Goal: Information Seeking & Learning: Learn about a topic

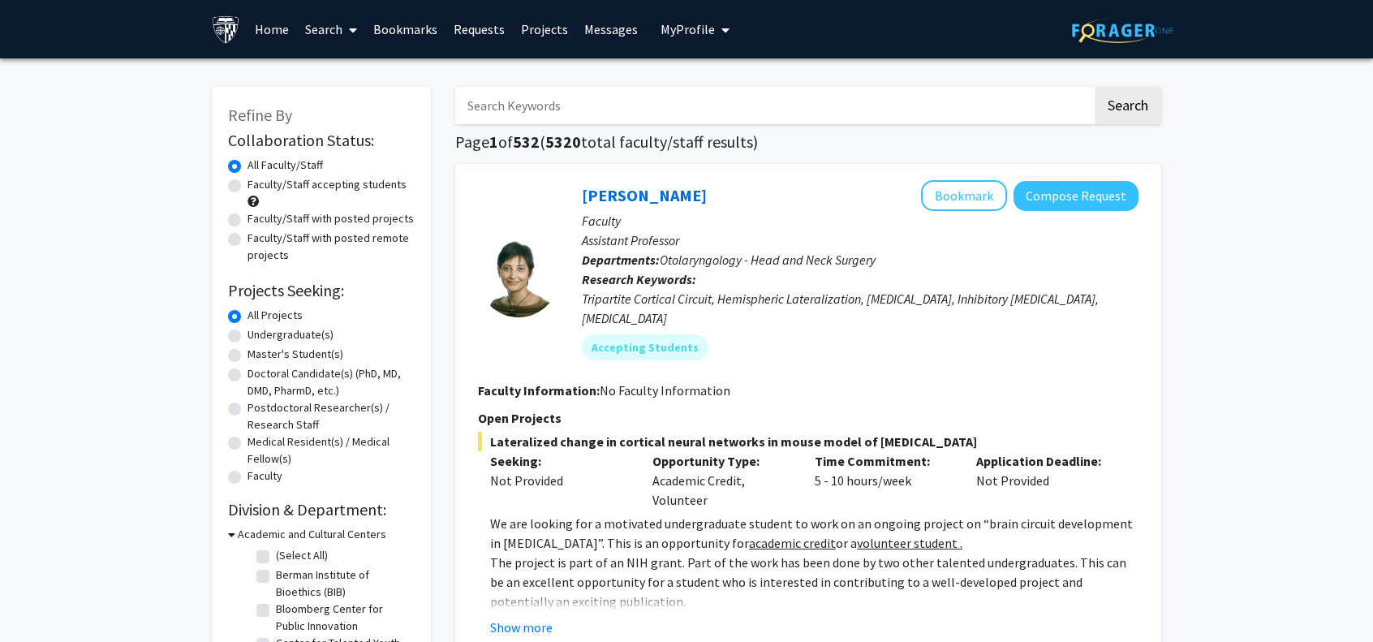
click at [248, 356] on label "Master's Student(s)" at bounding box center [296, 354] width 96 height 17
click at [248, 356] on input "Master's Student(s)" at bounding box center [253, 351] width 11 height 11
radio input "true"
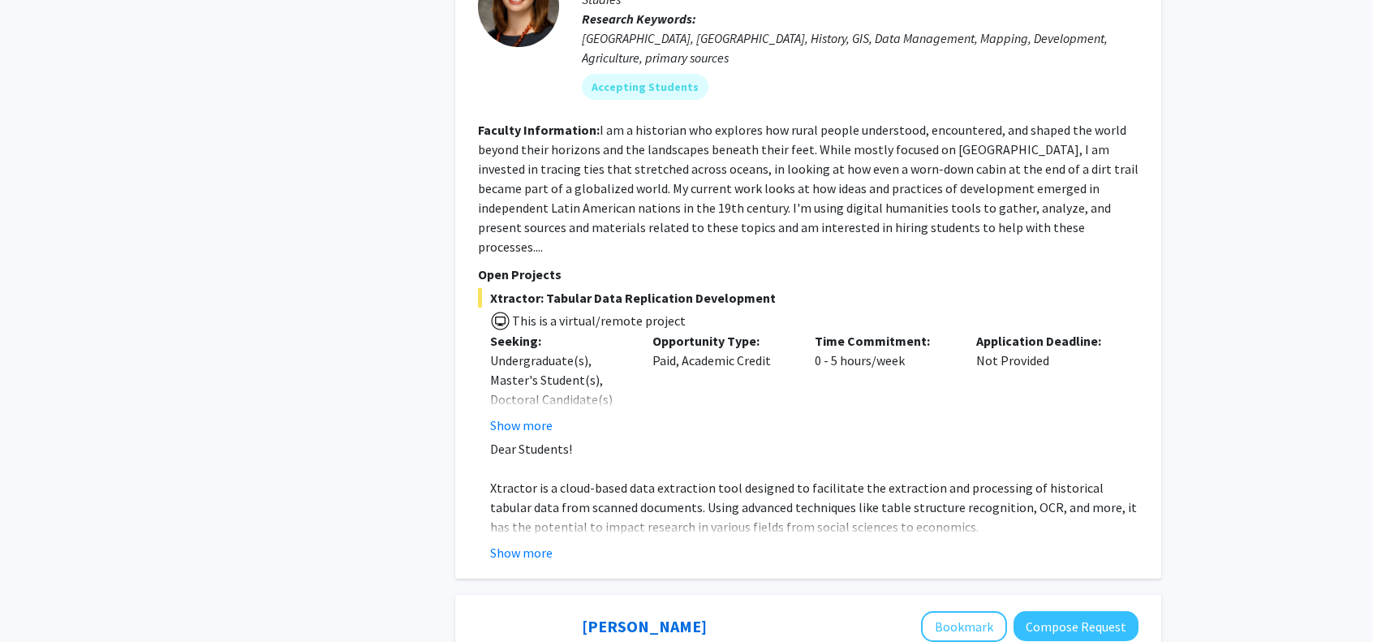
scroll to position [4302, 0]
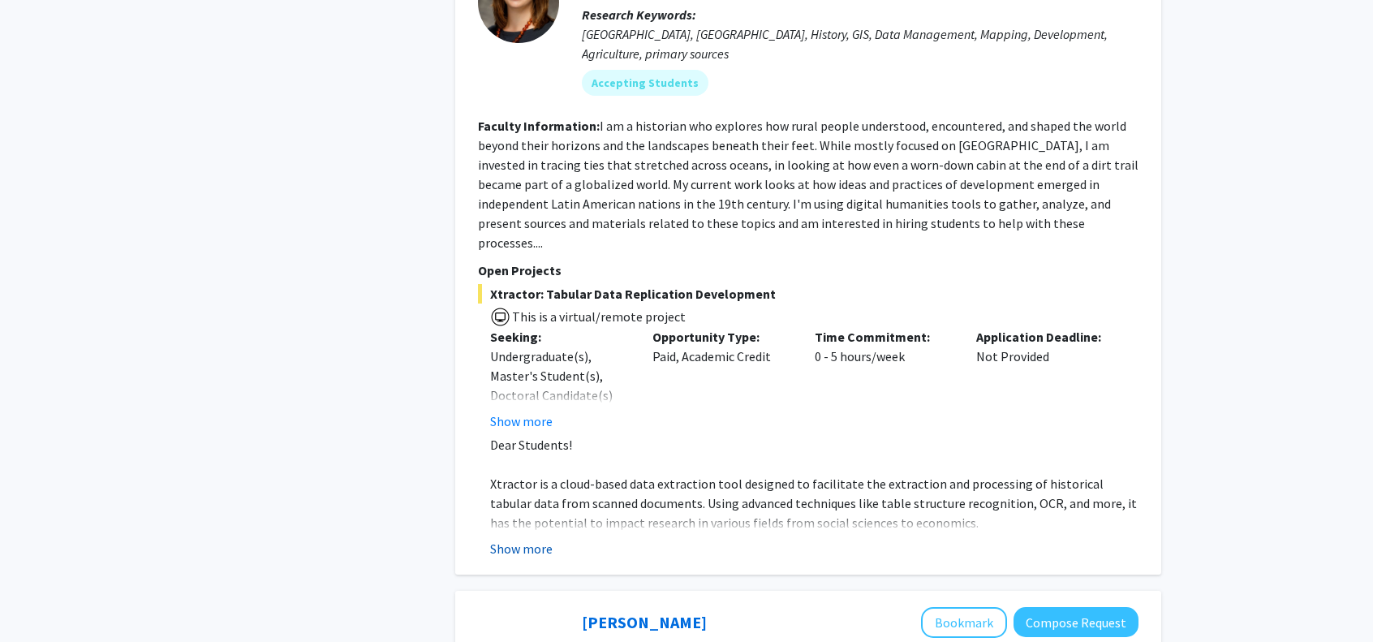
click at [521, 539] on button "Show more" at bounding box center [521, 548] width 62 height 19
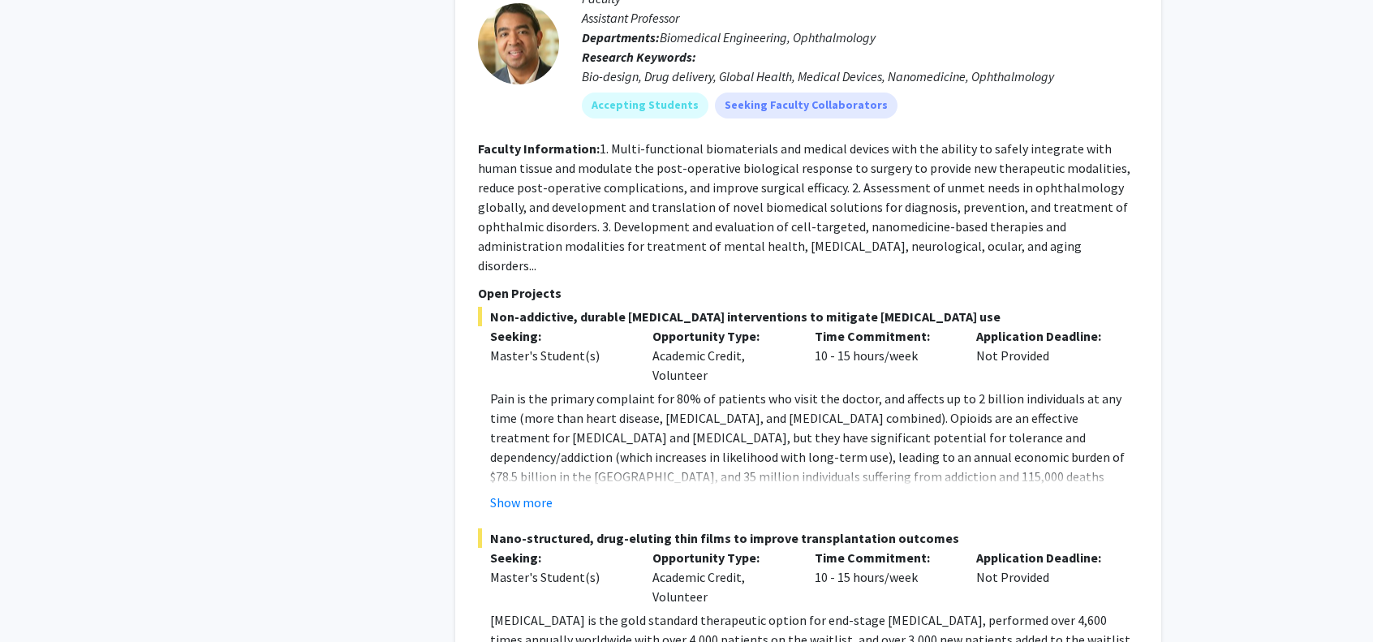
scroll to position [7873, 0]
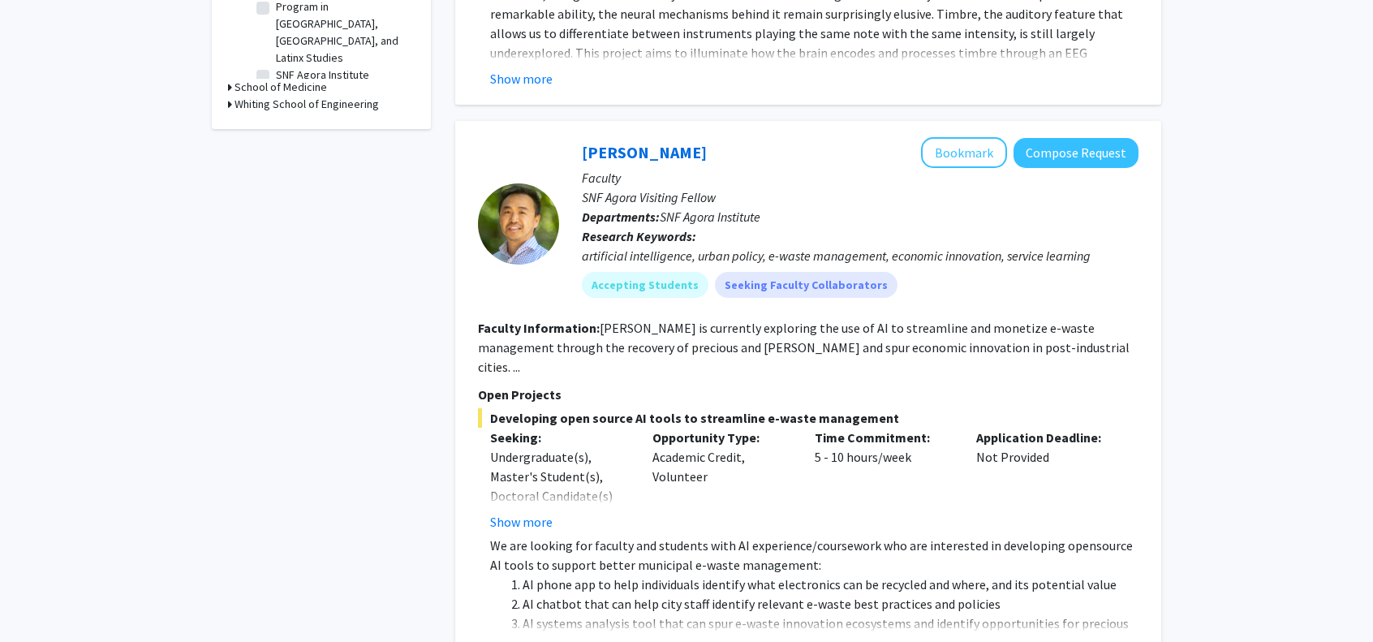
scroll to position [781, 0]
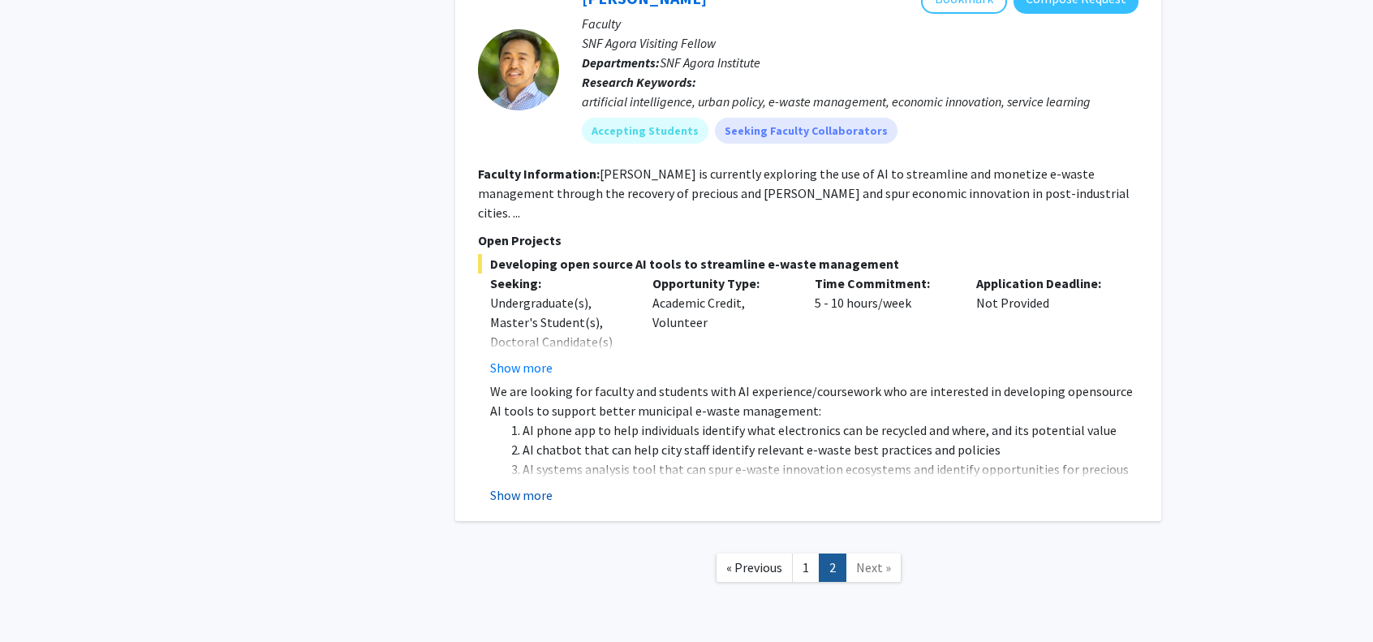
click at [542, 485] on button "Show more" at bounding box center [521, 494] width 62 height 19
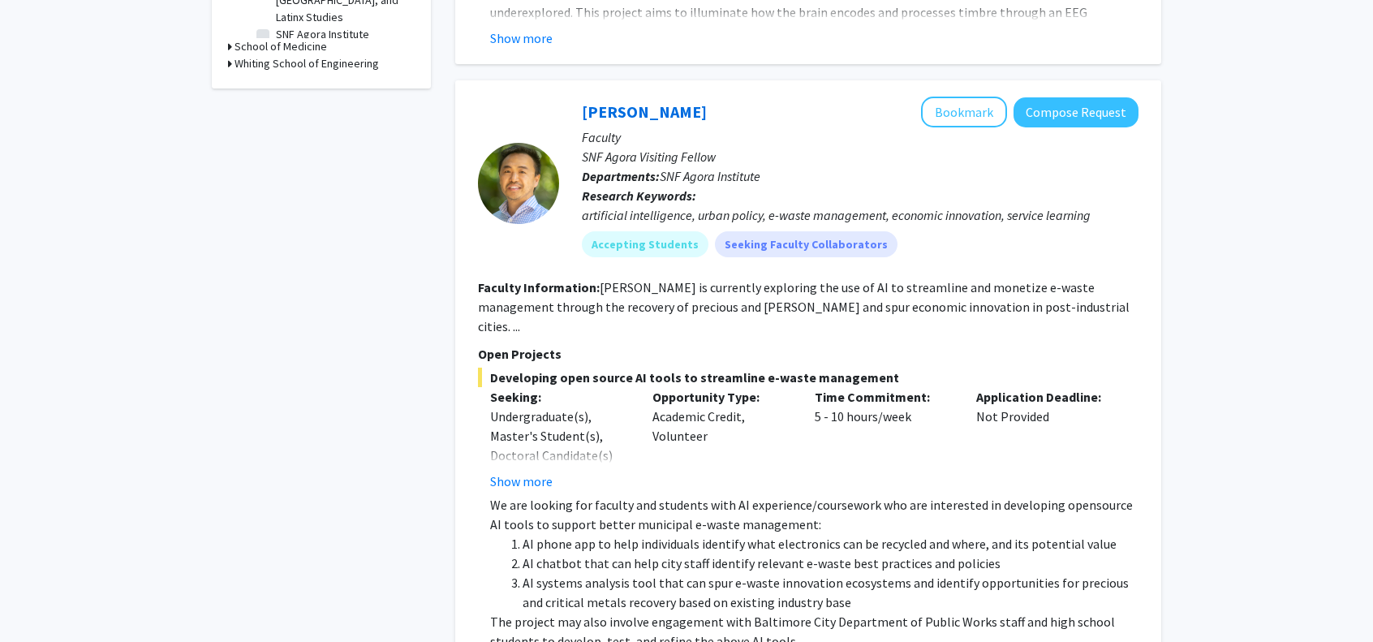
scroll to position [839, 0]
